Goal: Information Seeking & Learning: Learn about a topic

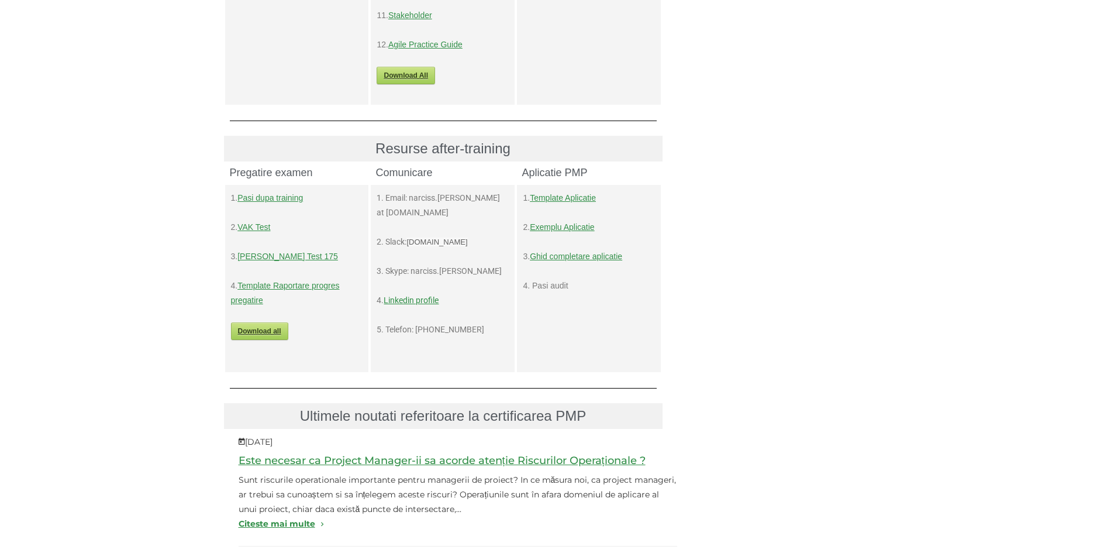
scroll to position [468, 0]
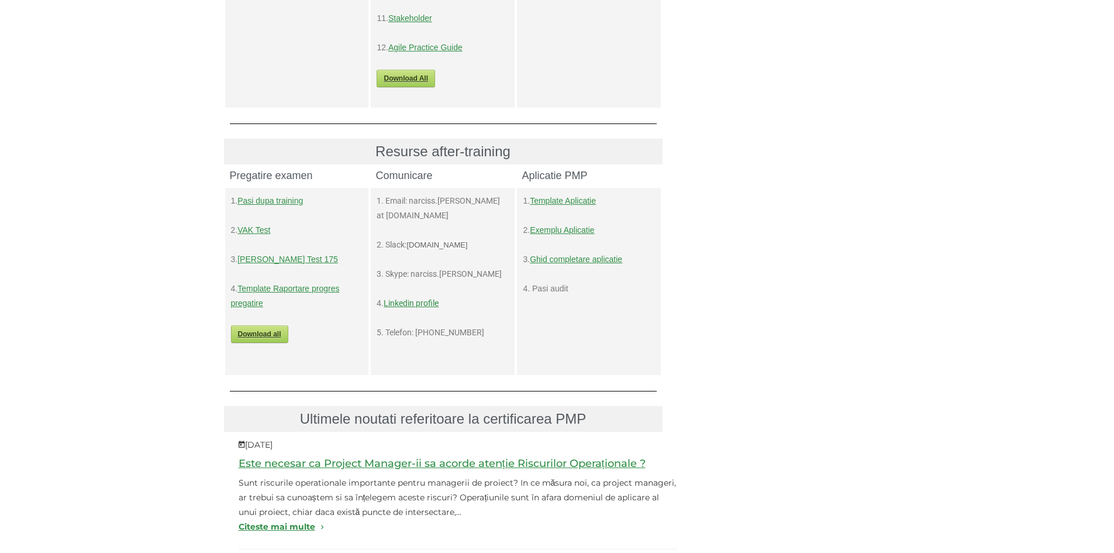
click at [555, 289] on p "4. Pasi audit" at bounding box center [589, 288] width 132 height 15
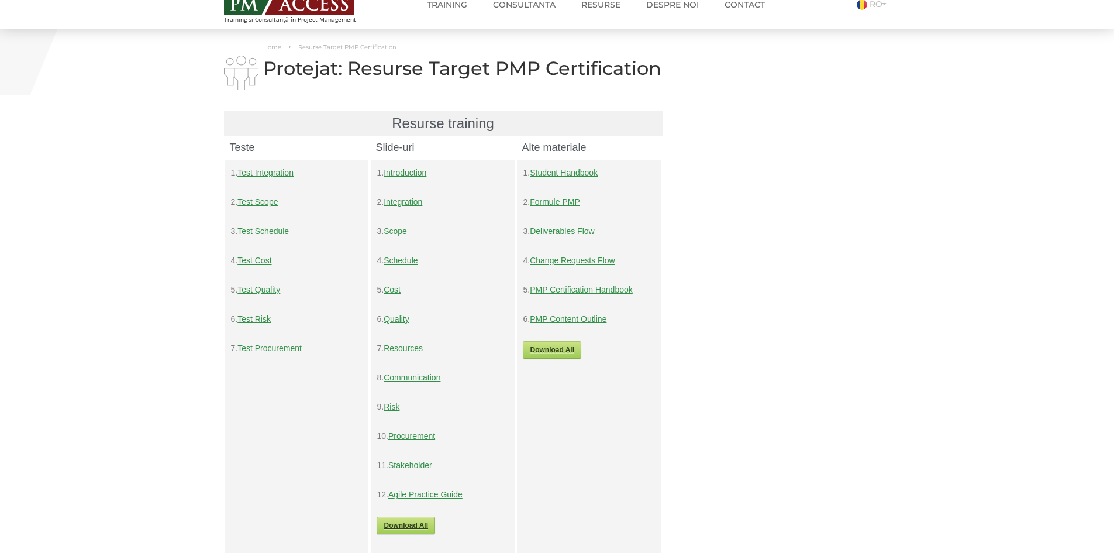
scroll to position [0, 0]
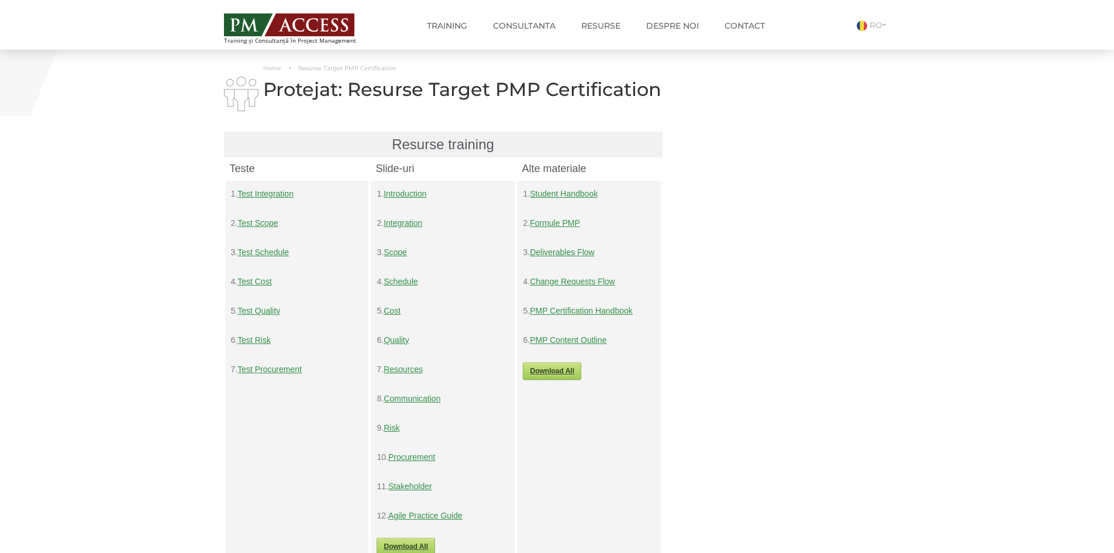
click at [566, 195] on link "Student Handbook" at bounding box center [564, 193] width 68 height 9
click at [273, 68] on link "Home" at bounding box center [272, 68] width 18 height 8
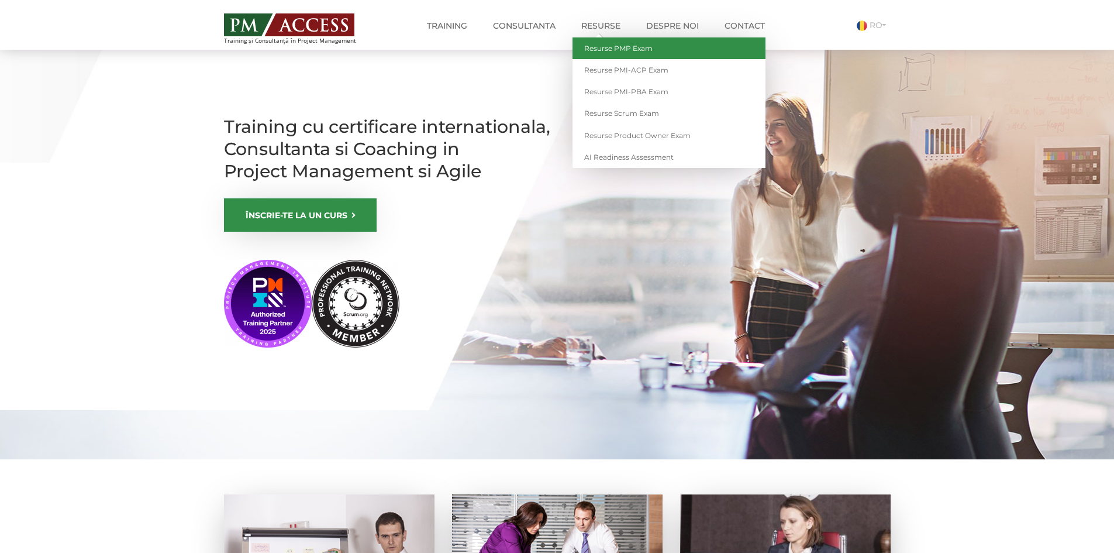
click at [654, 45] on link "Resurse PMP Exam" at bounding box center [668, 48] width 193 height 22
